Goal: Transaction & Acquisition: Book appointment/travel/reservation

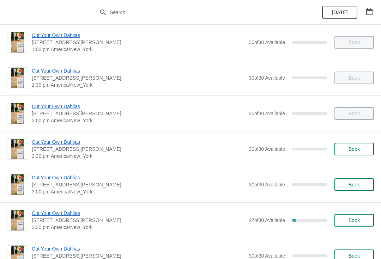
scroll to position [326, 0]
click at [358, 146] on span "Book" at bounding box center [353, 149] width 11 height 6
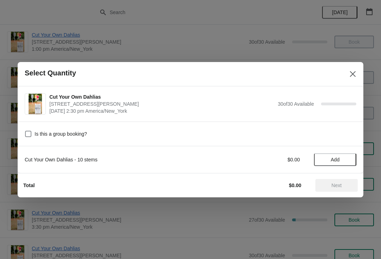
click at [347, 158] on span "Add" at bounding box center [335, 160] width 30 height 6
click at [344, 185] on span "Next" at bounding box center [336, 186] width 31 height 6
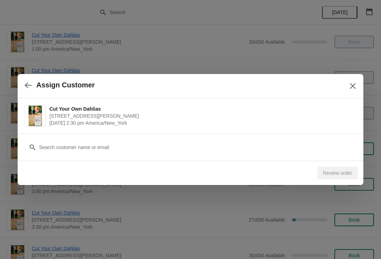
click at [354, 85] on icon "Close" at bounding box center [353, 86] width 6 height 6
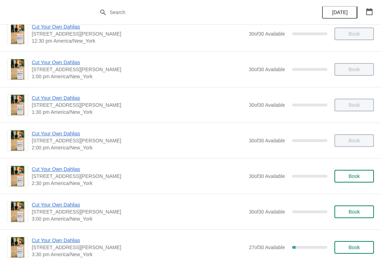
scroll to position [312, 0]
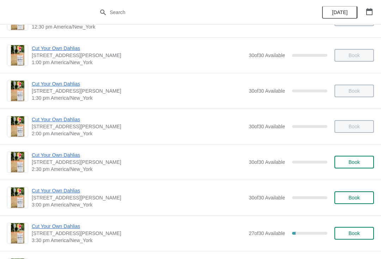
click at [366, 160] on span "Book" at bounding box center [354, 162] width 27 height 6
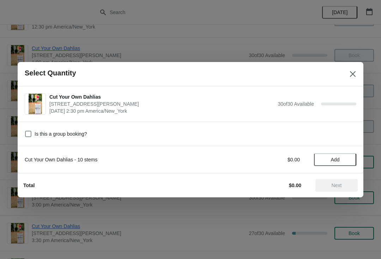
click at [343, 161] on span "Add" at bounding box center [335, 160] width 30 height 6
click at [343, 187] on span "Next" at bounding box center [336, 186] width 31 height 6
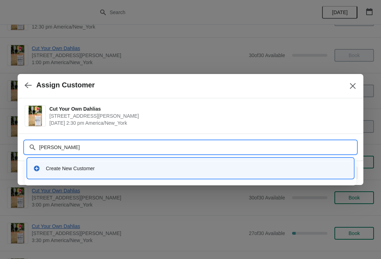
type input "[PERSON_NAME]"
click at [338, 169] on div "Create New Customer" at bounding box center [197, 168] width 302 height 7
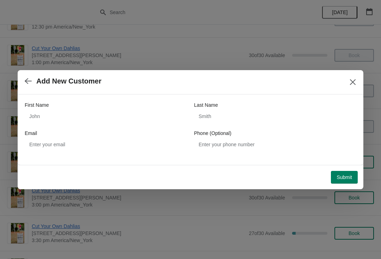
click at [349, 179] on span "Submit" at bounding box center [344, 178] width 16 height 6
click at [29, 82] on icon "button" at bounding box center [28, 81] width 7 height 7
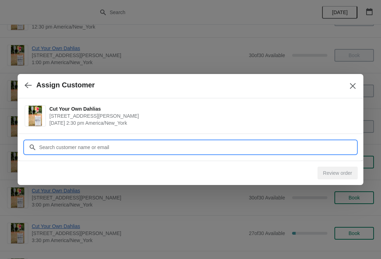
click at [249, 148] on input "Customer" at bounding box center [197, 147] width 317 height 13
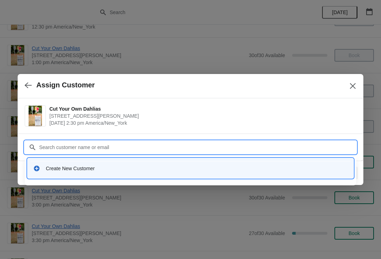
click at [158, 168] on div "Create New Customer" at bounding box center [197, 168] width 302 height 7
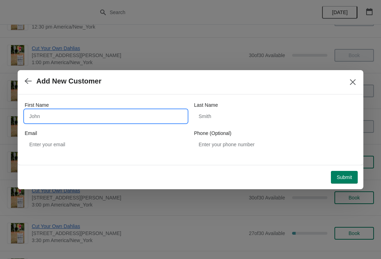
click at [164, 116] on input "First Name" at bounding box center [106, 116] width 162 height 13
type input "[PERSON_NAME]"
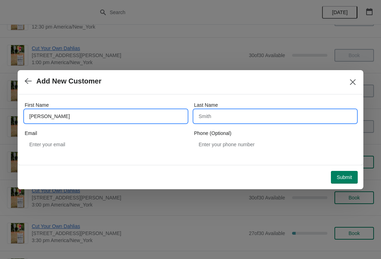
click at [239, 118] on input "Last Name" at bounding box center [275, 116] width 162 height 13
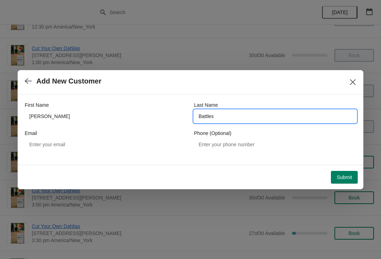
type input "Battles"
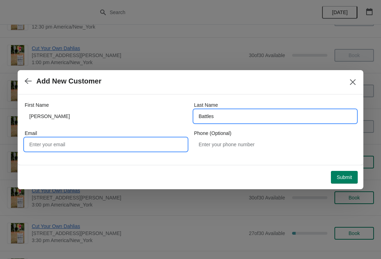
click at [142, 142] on input "Email" at bounding box center [106, 144] width 162 height 13
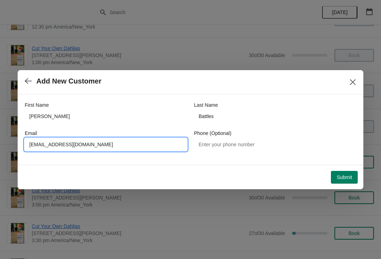
type input "[EMAIL_ADDRESS][DOMAIN_NAME]"
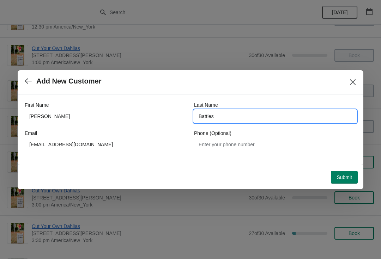
click at [344, 171] on button "Submit" at bounding box center [344, 177] width 27 height 13
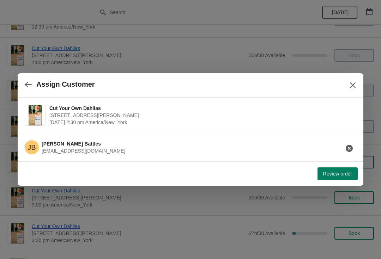
click at [347, 176] on span "Review order" at bounding box center [337, 174] width 29 height 6
